Goal: Information Seeking & Learning: Learn about a topic

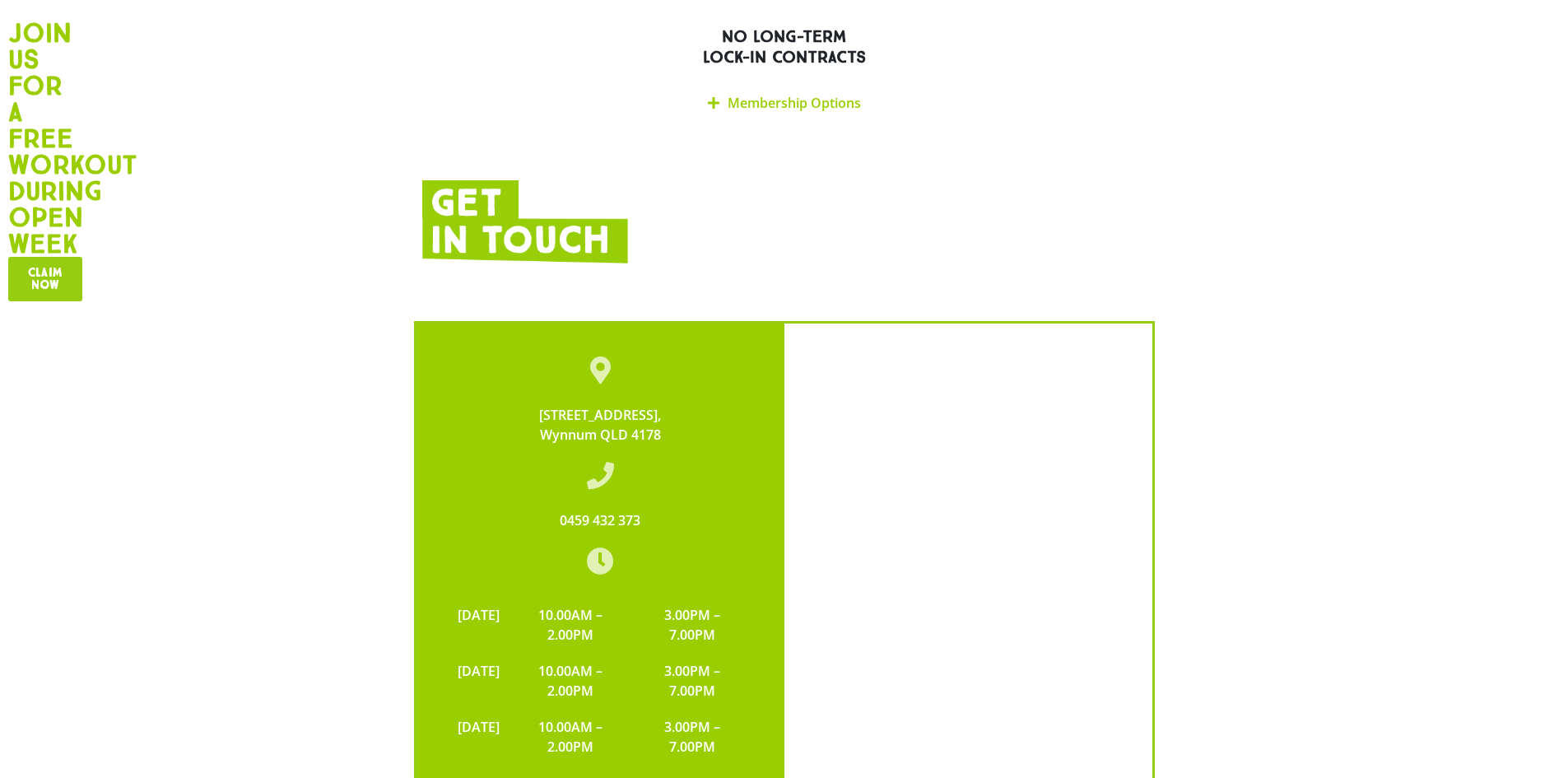
scroll to position [2965, 0]
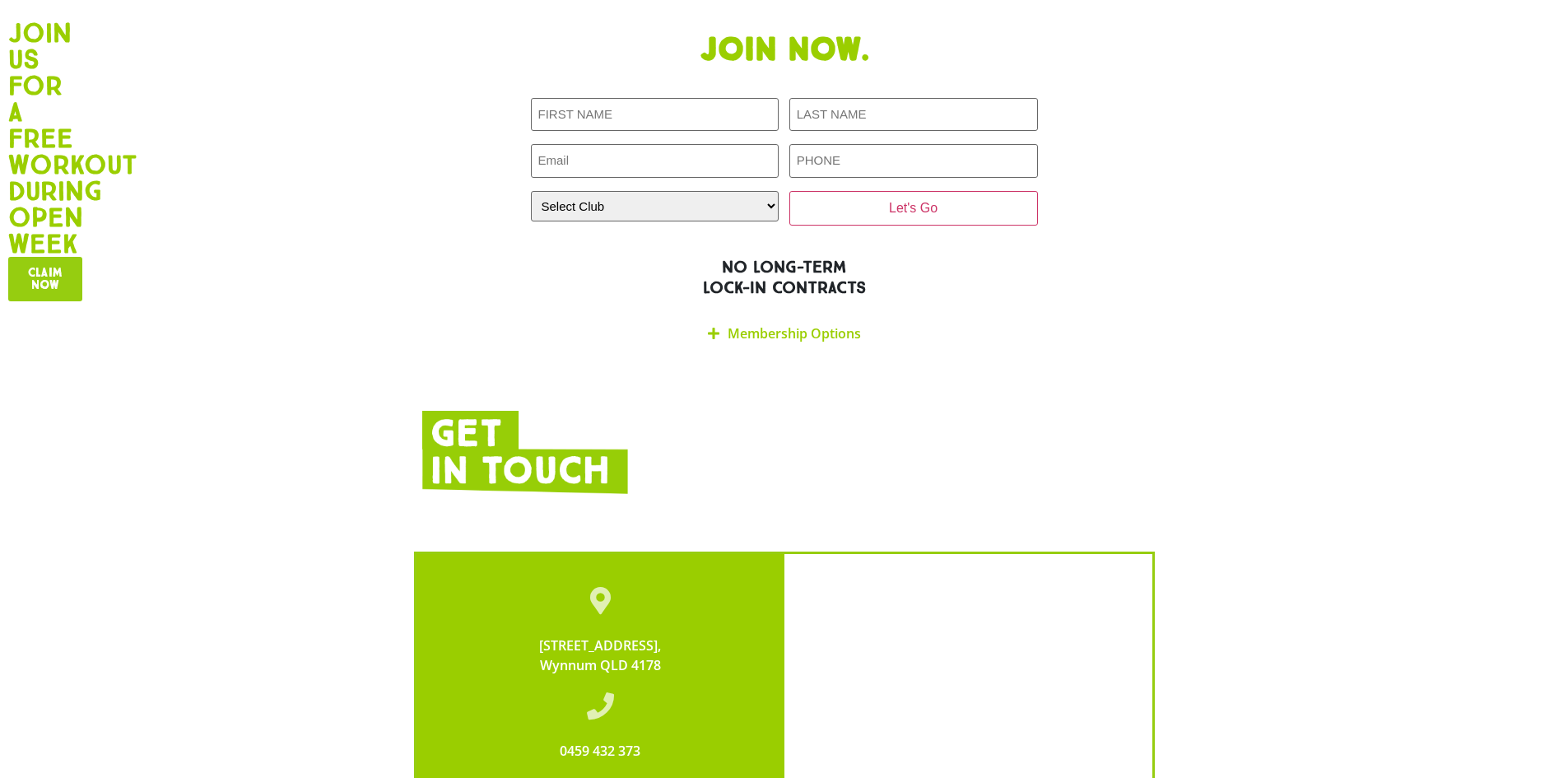
click at [786, 324] on link "Membership Options" at bounding box center [794, 333] width 134 height 18
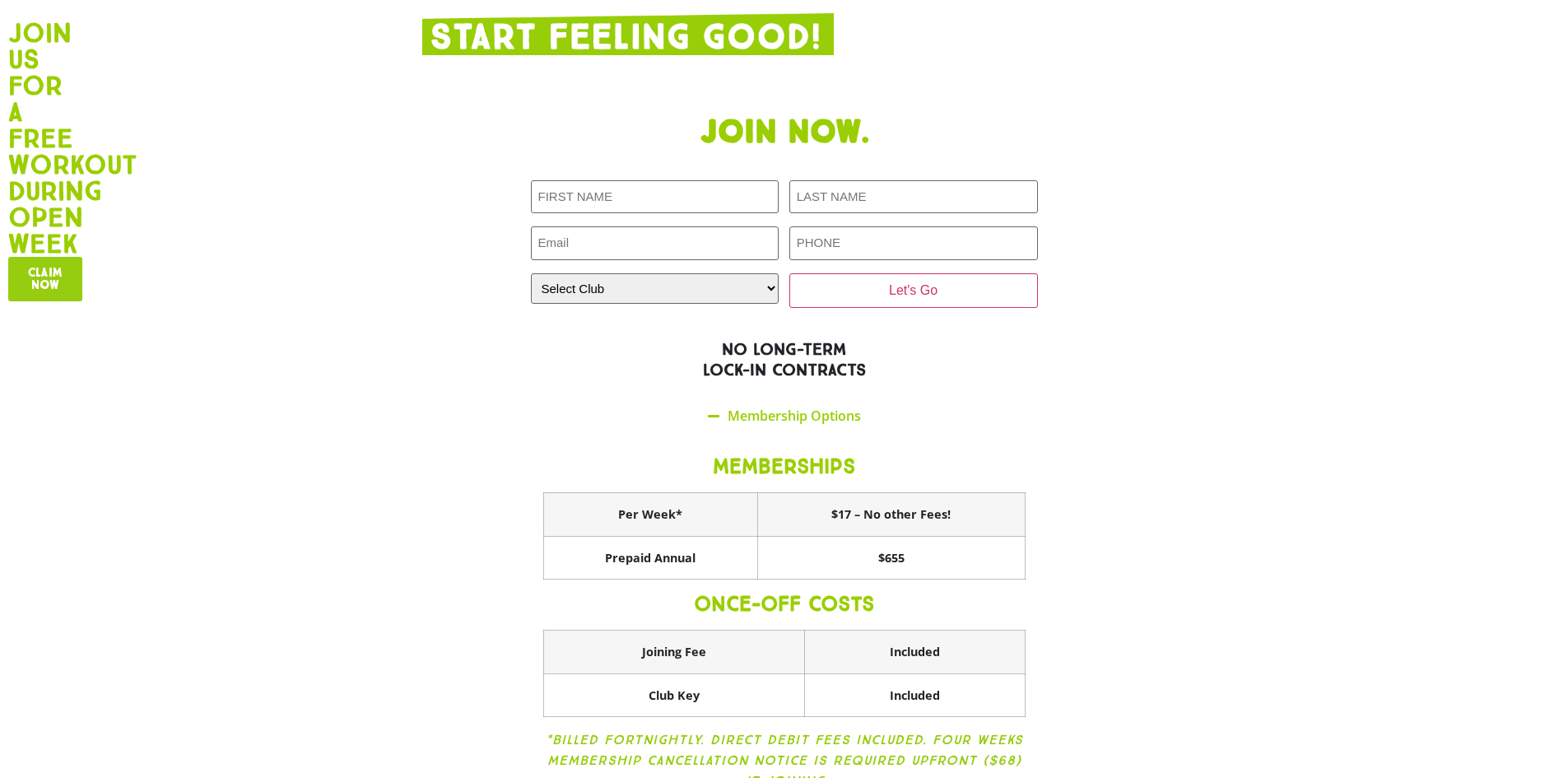
scroll to position [2553, 0]
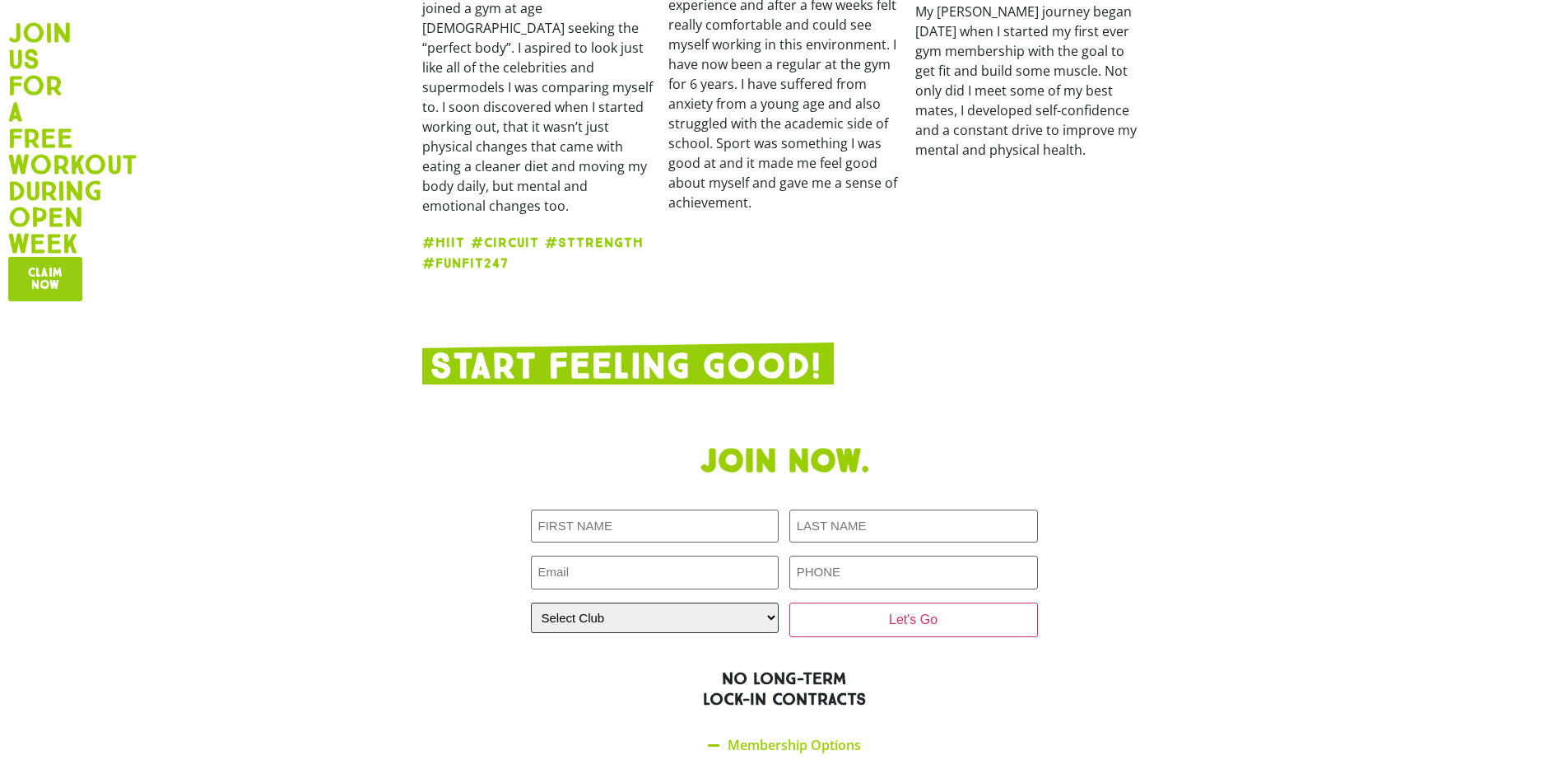
click at [766, 603] on select "Select Club [GEOGRAPHIC_DATA] [GEOGRAPHIC_DATA] [GEOGRAPHIC_DATA] [GEOGRAPHIC_D…" at bounding box center [655, 618] width 248 height 30
click at [1087, 343] on div at bounding box center [784, 363] width 725 height 41
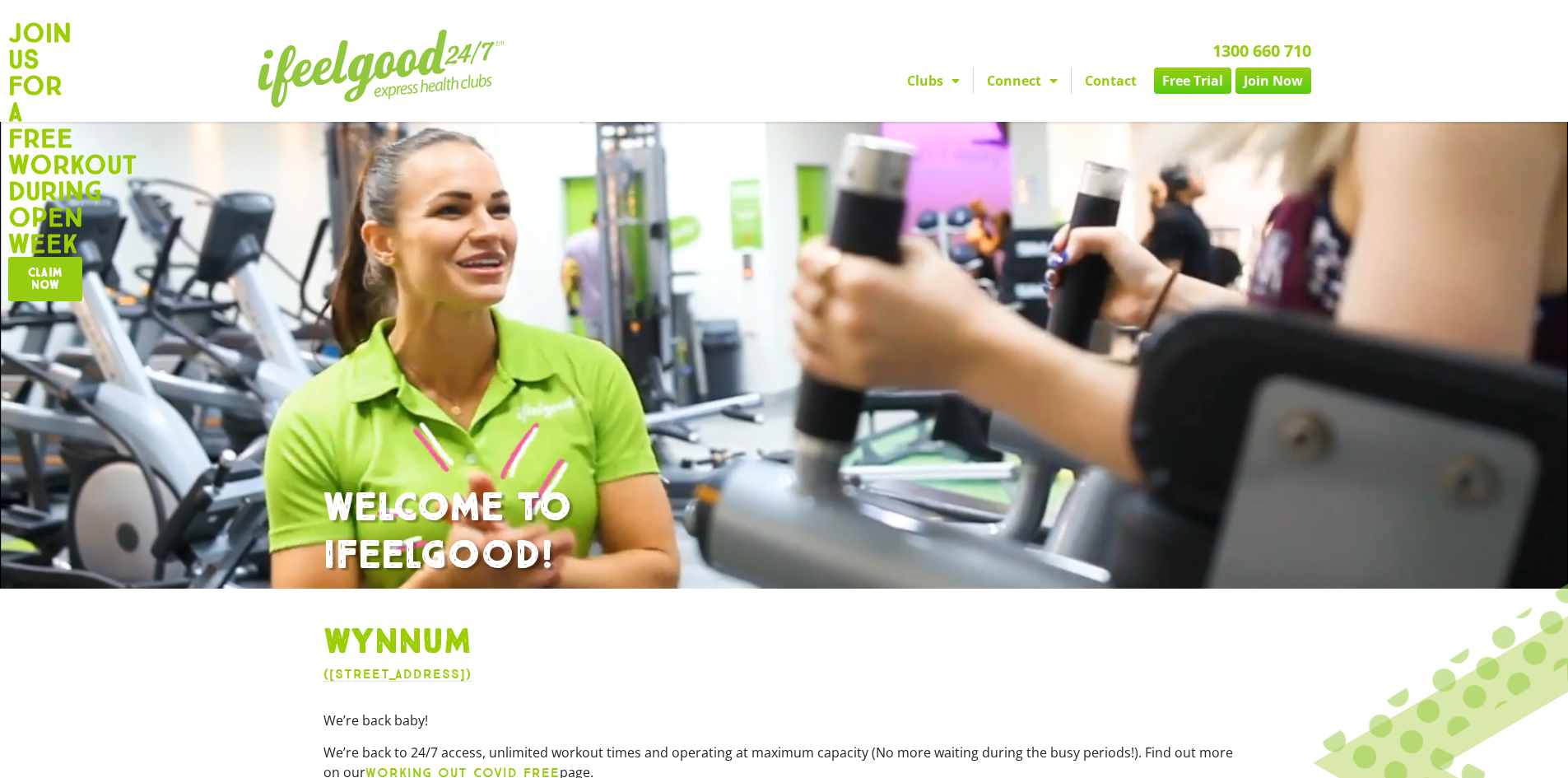
scroll to position [0, 0]
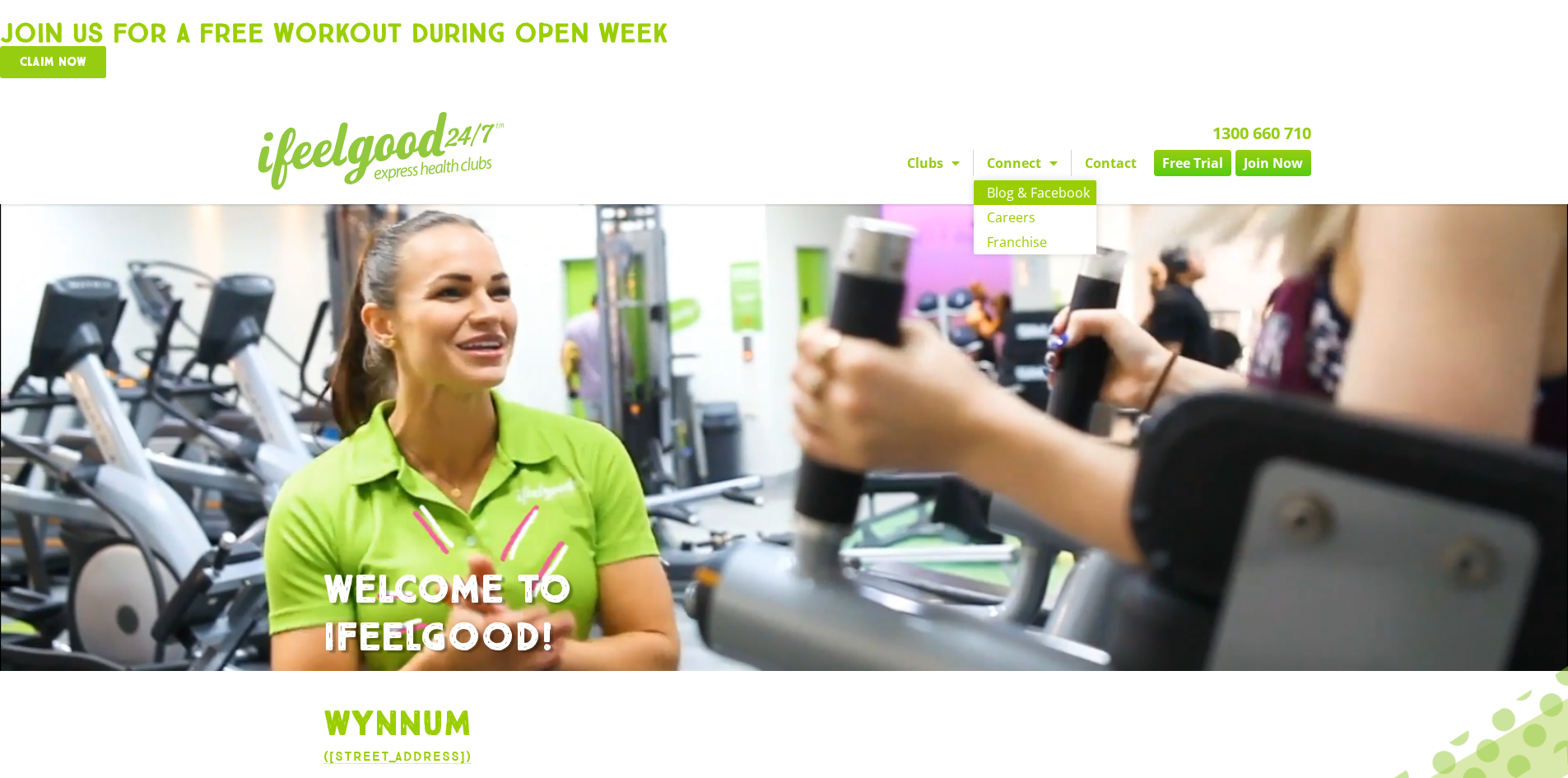
click at [1033, 187] on link "Blog & Facebook" at bounding box center [1035, 193] width 123 height 25
